Goal: Navigation & Orientation: Find specific page/section

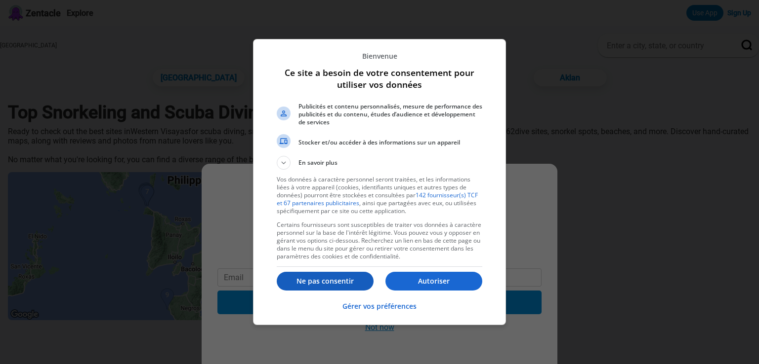
click at [348, 281] on p "Ne pas consentir" at bounding box center [325, 282] width 97 height 10
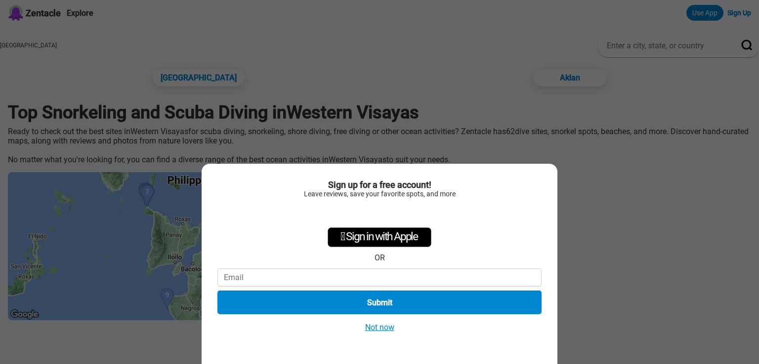
click at [598, 209] on div "Sign up for a free account! Leave reviews, save your favorite spots, and more …" at bounding box center [379, 182] width 759 height 364
click at [374, 331] on button "Not now" at bounding box center [379, 327] width 35 height 10
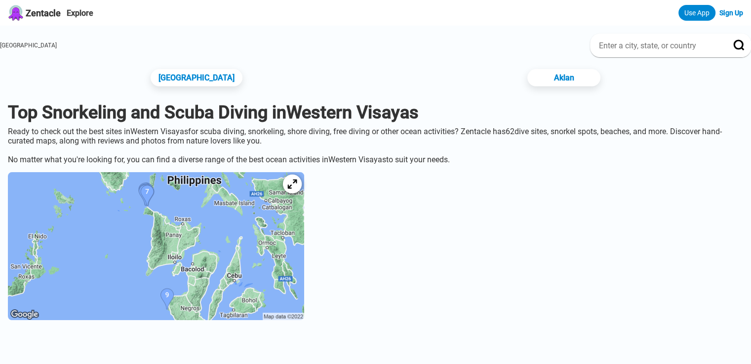
click at [302, 194] on div at bounding box center [292, 184] width 19 height 19
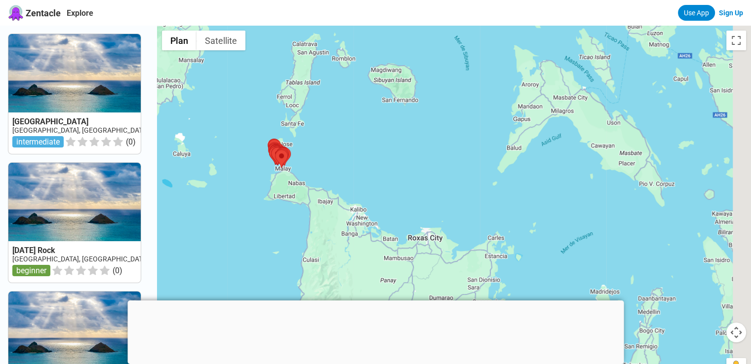
drag, startPoint x: 567, startPoint y: 146, endPoint x: 349, endPoint y: 103, distance: 222.6
click at [349, 103] on div at bounding box center [454, 208] width 594 height 364
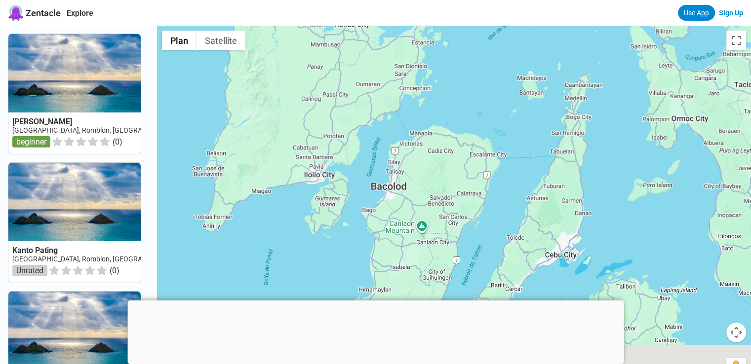
drag, startPoint x: 522, startPoint y: 290, endPoint x: 458, endPoint y: 73, distance: 227.0
click at [458, 73] on div at bounding box center [454, 208] width 594 height 364
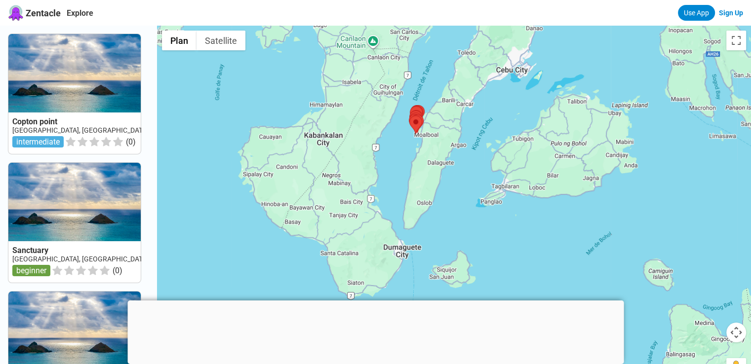
drag, startPoint x: 480, startPoint y: 241, endPoint x: 429, endPoint y: 70, distance: 179.2
click at [429, 70] on div at bounding box center [454, 208] width 594 height 364
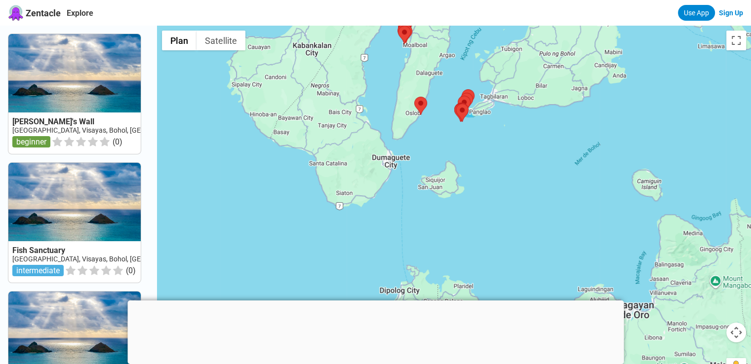
drag, startPoint x: 501, startPoint y: 247, endPoint x: 486, endPoint y: 151, distance: 97.4
click at [486, 151] on div at bounding box center [454, 208] width 594 height 364
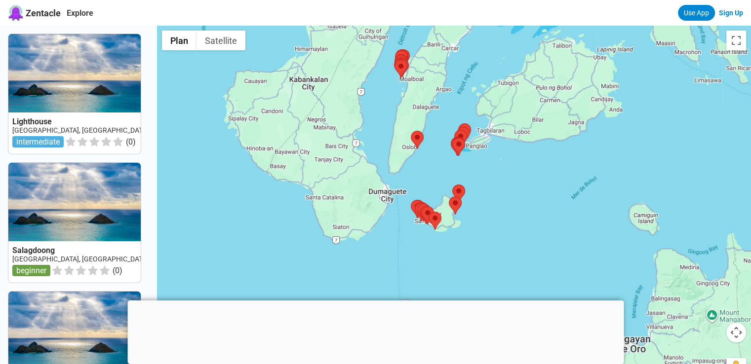
drag, startPoint x: 483, startPoint y: 141, endPoint x: 479, endPoint y: 170, distance: 29.5
click at [479, 170] on div at bounding box center [454, 208] width 594 height 364
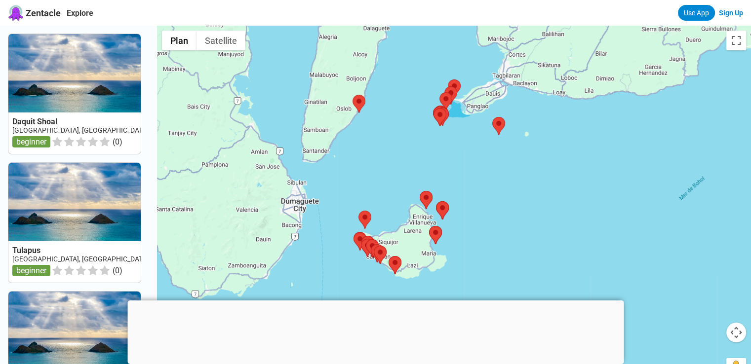
drag, startPoint x: 480, startPoint y: 234, endPoint x: 481, endPoint y: 214, distance: 19.9
click at [481, 214] on div at bounding box center [454, 208] width 594 height 364
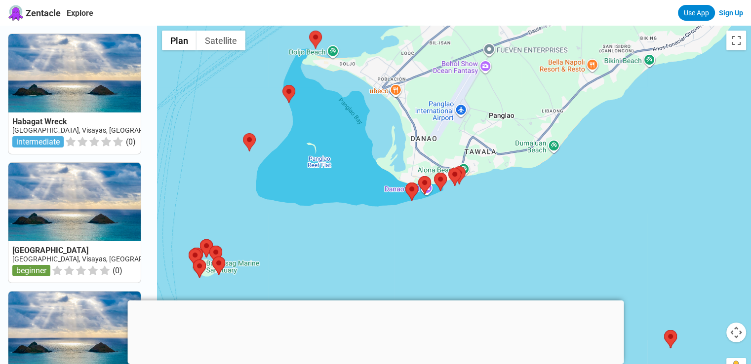
drag, startPoint x: 470, startPoint y: 43, endPoint x: 452, endPoint y: 285, distance: 242.6
click at [452, 285] on div at bounding box center [454, 208] width 594 height 364
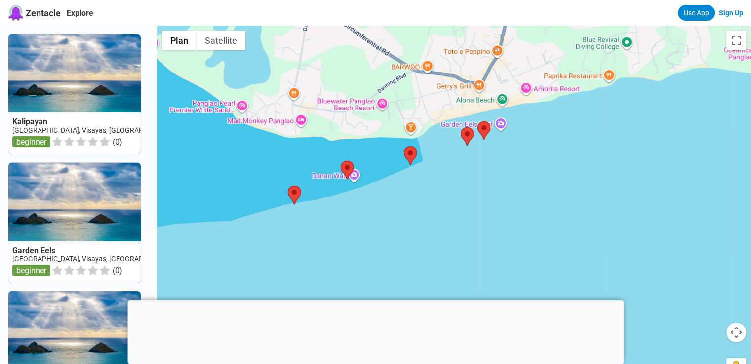
drag, startPoint x: 432, startPoint y: 147, endPoint x: 440, endPoint y: 254, distance: 108.0
click at [440, 256] on div at bounding box center [454, 208] width 594 height 364
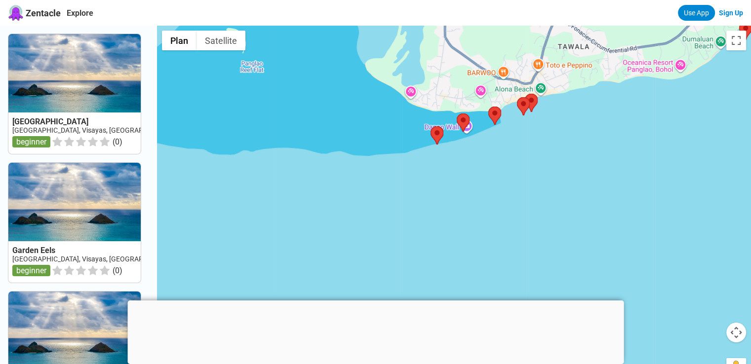
drag, startPoint x: 399, startPoint y: 263, endPoint x: 628, endPoint y: 72, distance: 298.4
click at [628, 72] on div at bounding box center [454, 208] width 594 height 364
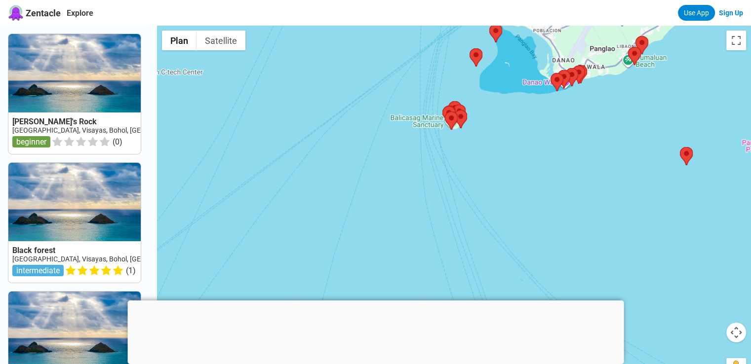
drag, startPoint x: 396, startPoint y: 197, endPoint x: 593, endPoint y: 50, distance: 245.6
click at [593, 50] on div at bounding box center [454, 208] width 594 height 364
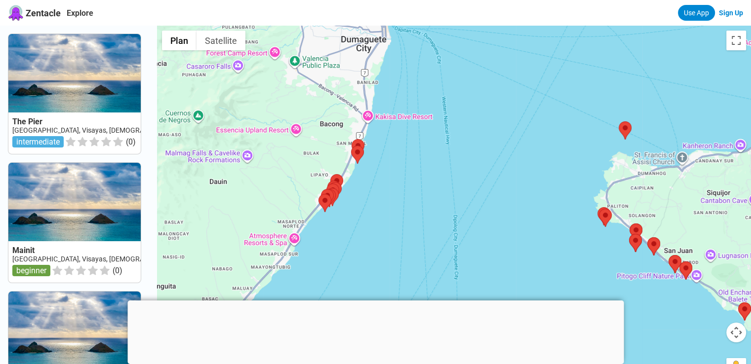
drag, startPoint x: 518, startPoint y: 224, endPoint x: 520, endPoint y: 174, distance: 49.4
click at [520, 174] on div at bounding box center [454, 208] width 594 height 364
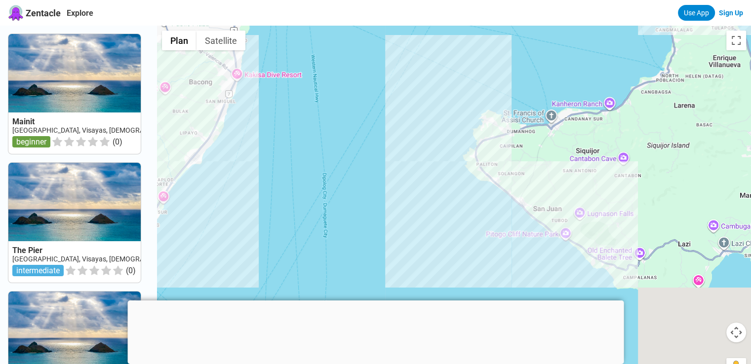
drag, startPoint x: 460, startPoint y: 147, endPoint x: 329, endPoint y: 104, distance: 137.7
click at [329, 104] on div at bounding box center [454, 208] width 594 height 364
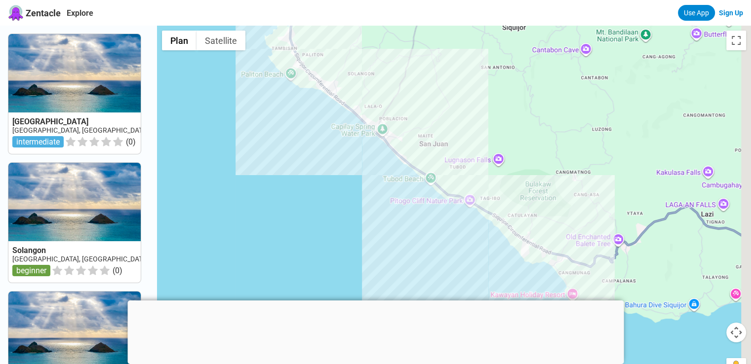
drag, startPoint x: 579, startPoint y: 228, endPoint x: 431, endPoint y: 234, distance: 148.3
click at [431, 234] on div at bounding box center [454, 208] width 594 height 364
